Goal: Information Seeking & Learning: Learn about a topic

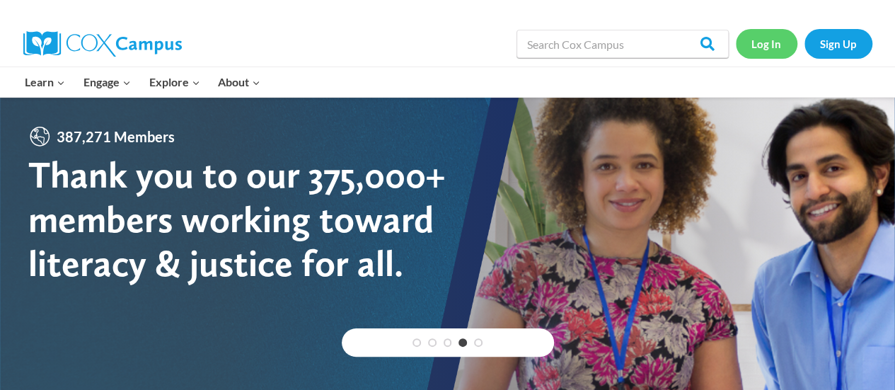
click at [779, 42] on link "Log In" at bounding box center [767, 43] width 62 height 29
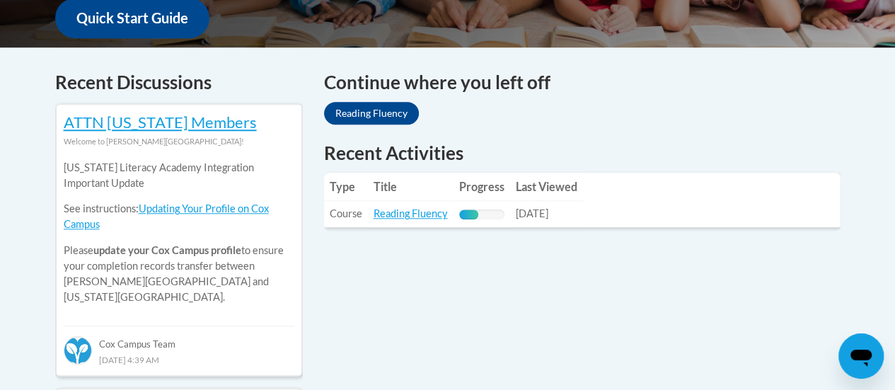
scroll to position [557, 0]
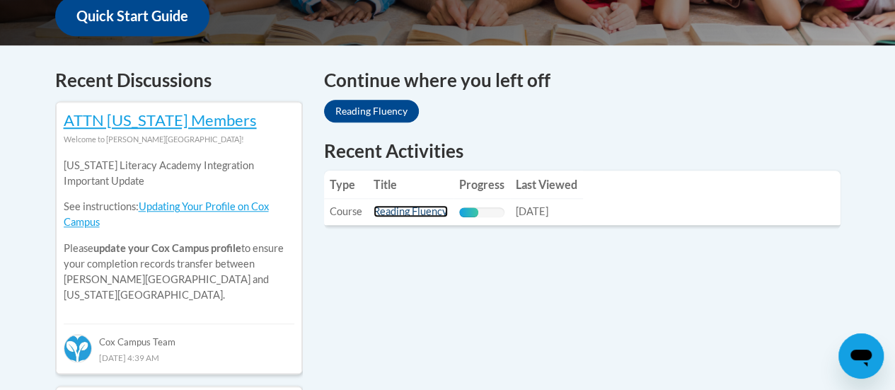
click at [388, 208] on link "Reading Fluency" at bounding box center [411, 211] width 74 height 12
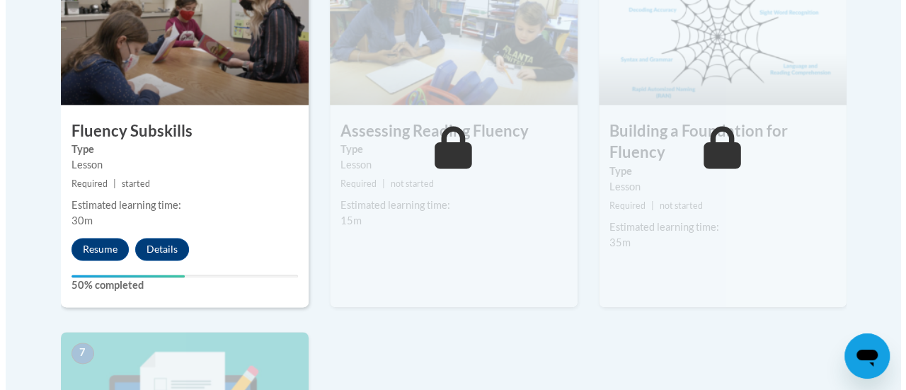
scroll to position [904, 0]
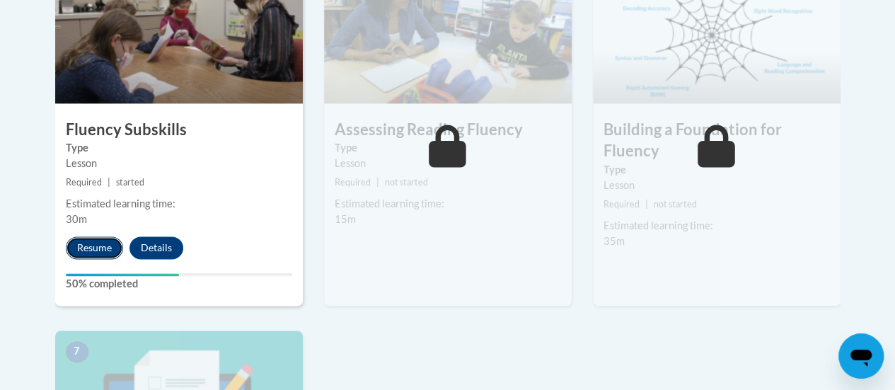
click at [100, 238] on button "Resume" at bounding box center [94, 247] width 57 height 23
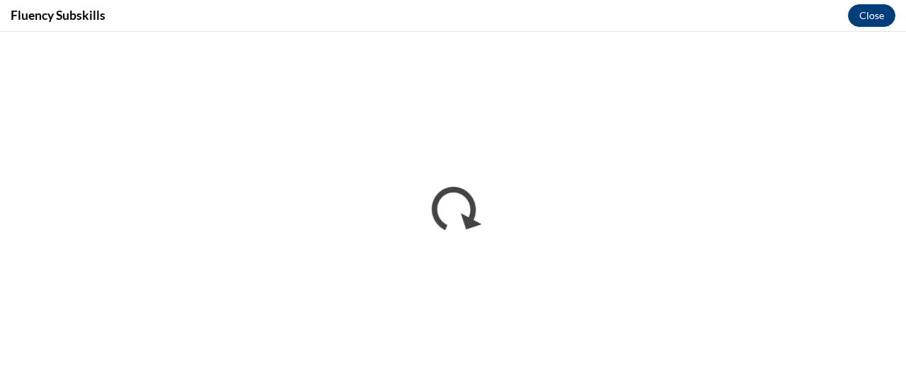
scroll to position [0, 0]
